Goal: Task Accomplishment & Management: Use online tool/utility

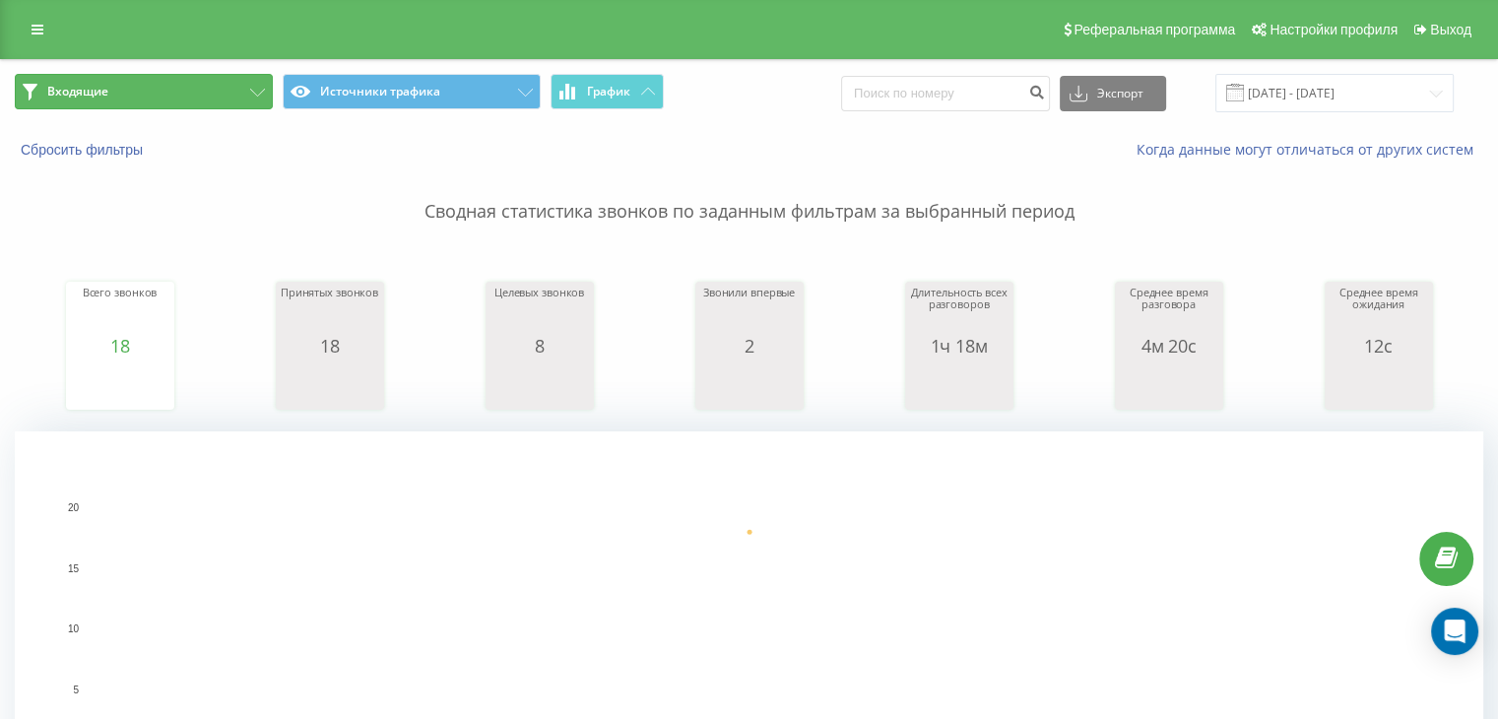
click at [251, 92] on icon at bounding box center [257, 93] width 15 height 8
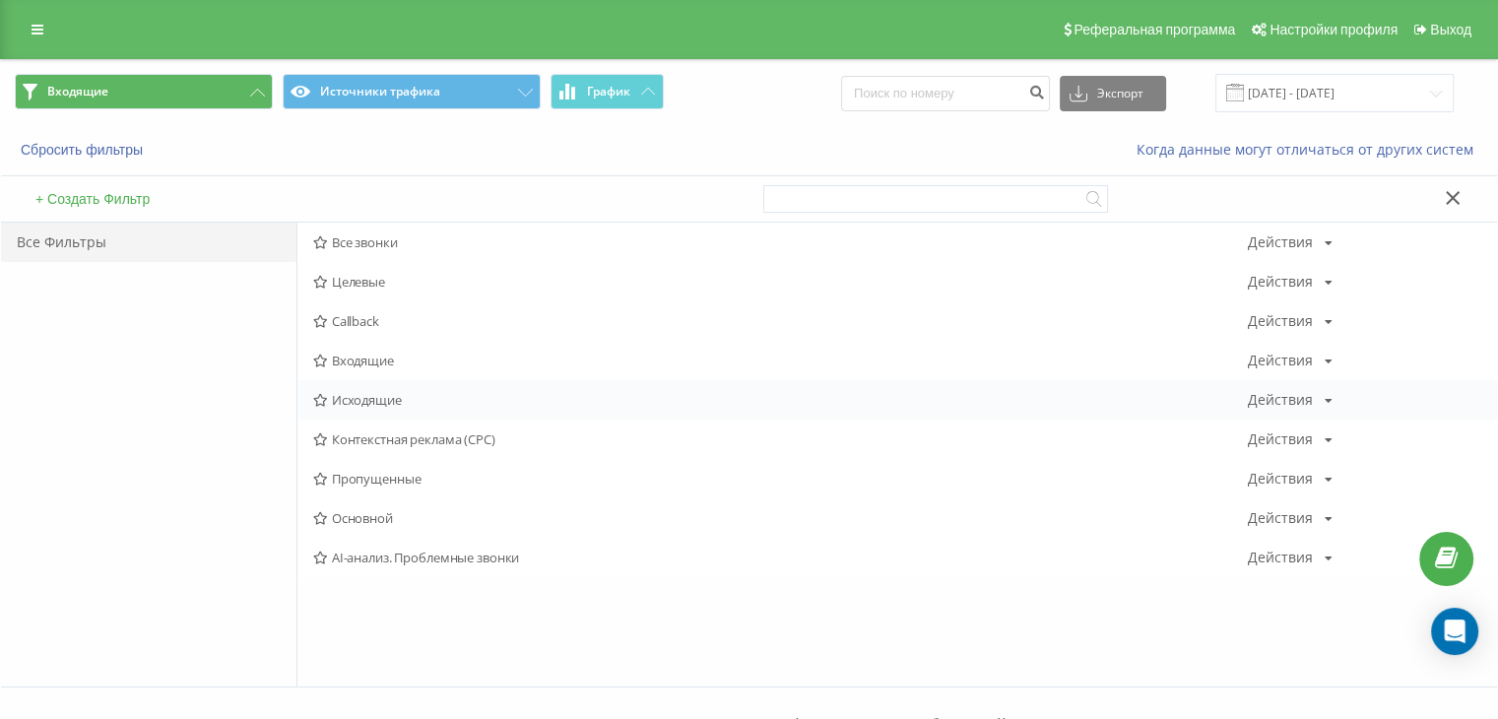
click at [377, 400] on span "Исходящие" at bounding box center [780, 400] width 935 height 14
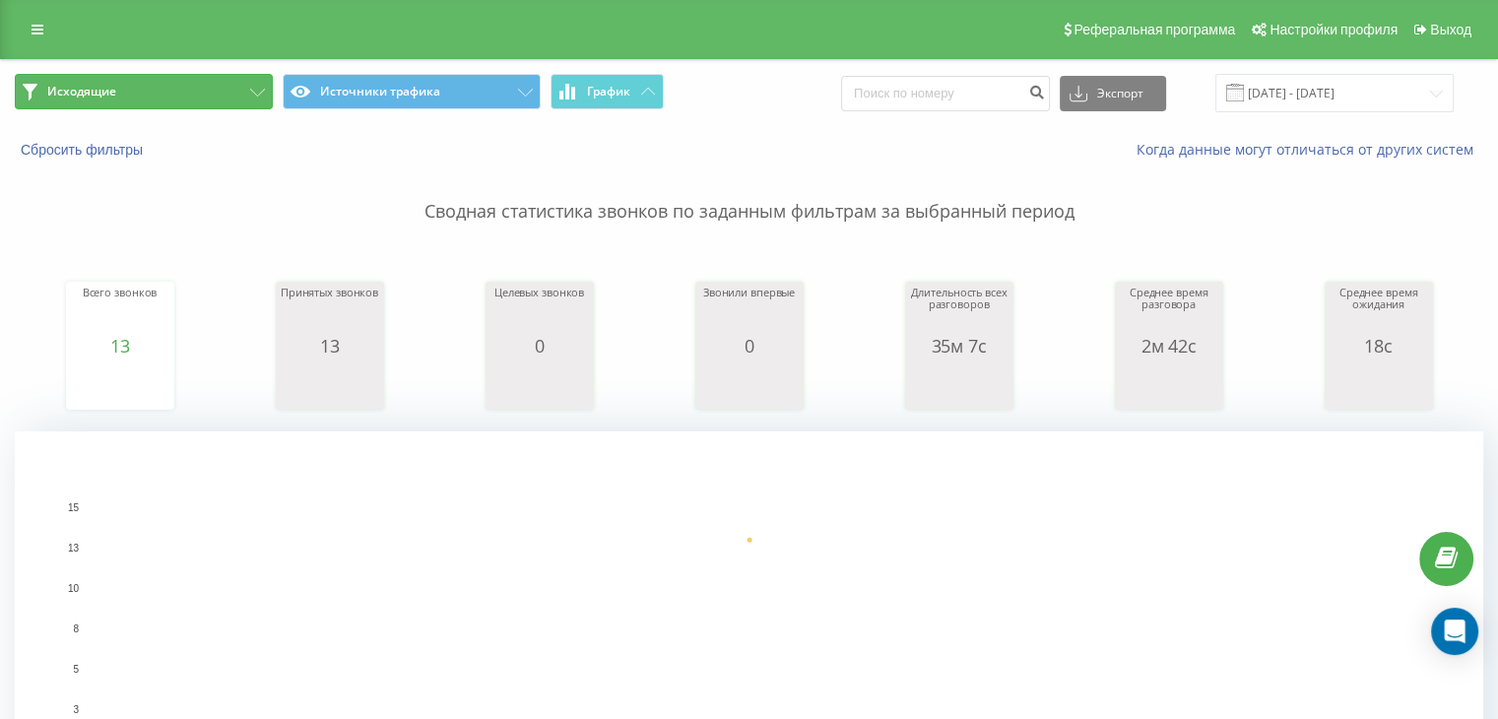
click at [212, 97] on button "Исходящие" at bounding box center [144, 91] width 258 height 35
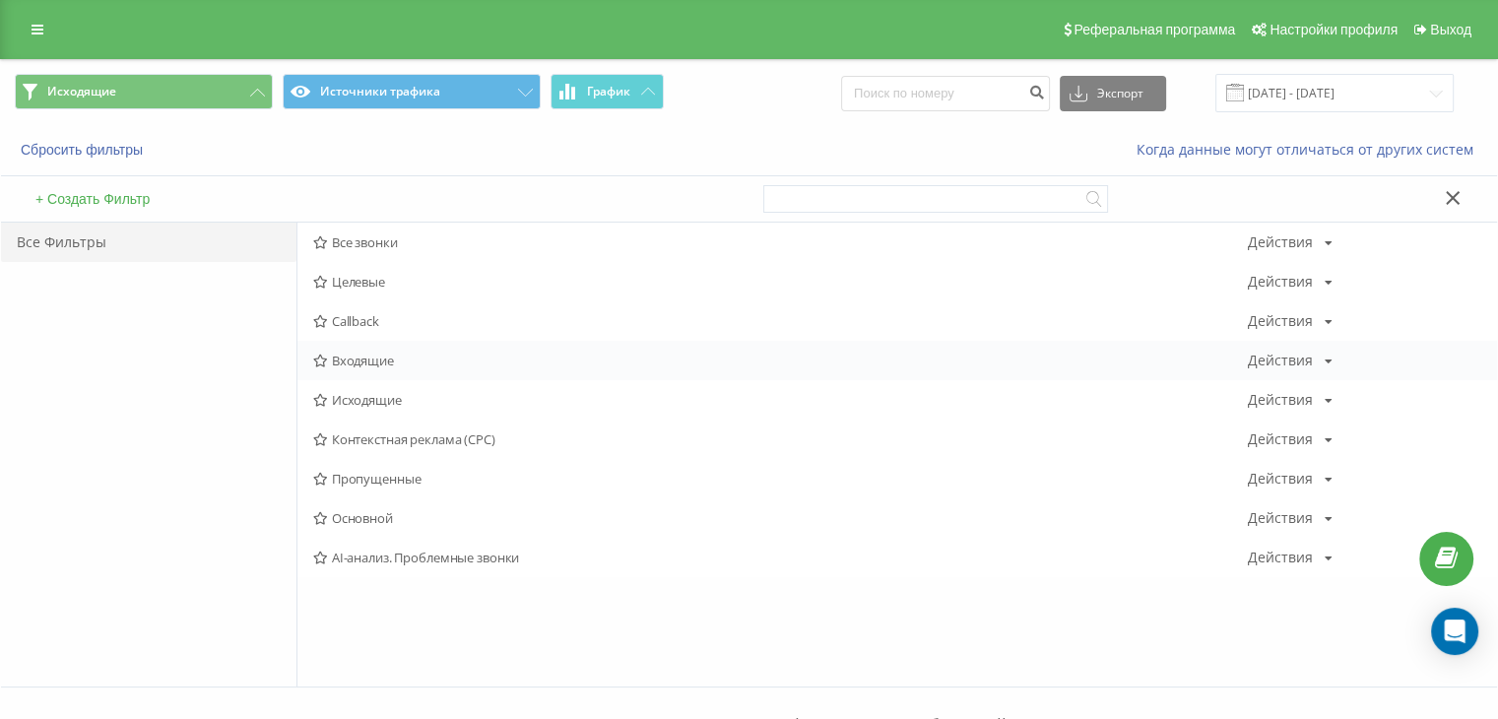
click at [345, 356] on span "Входящие" at bounding box center [780, 361] width 935 height 14
